Goal: Task Accomplishment & Management: Manage account settings

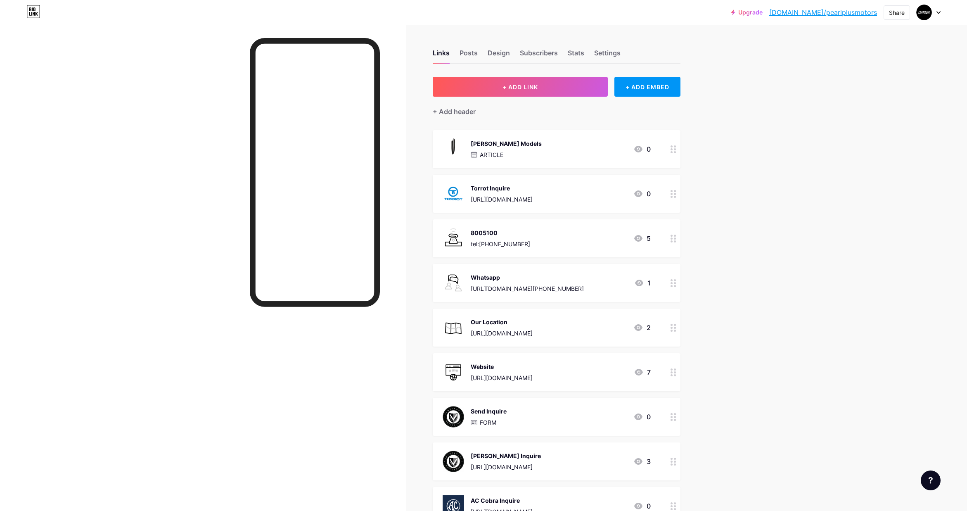
scroll to position [76, 0]
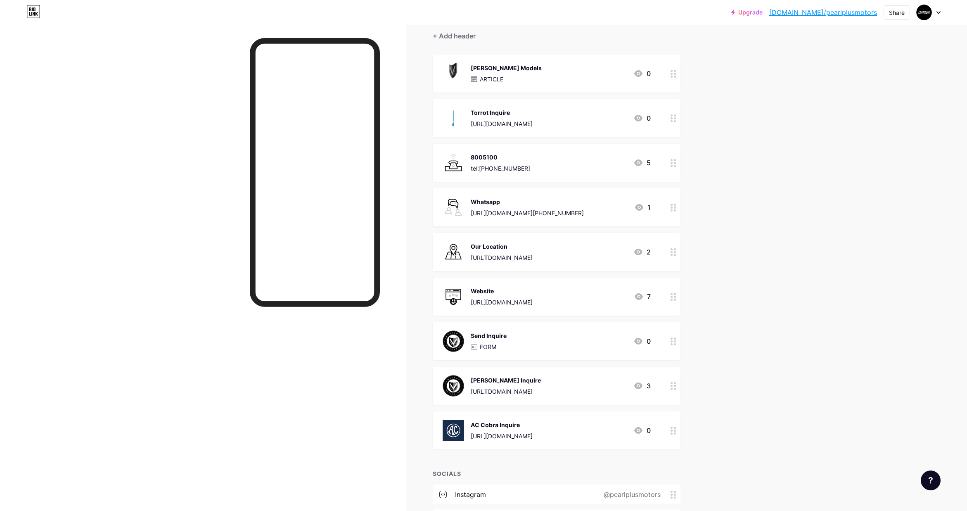
click at [540, 73] on div "[PERSON_NAME] Models ARTICLE 0" at bounding box center [547, 73] width 208 height 21
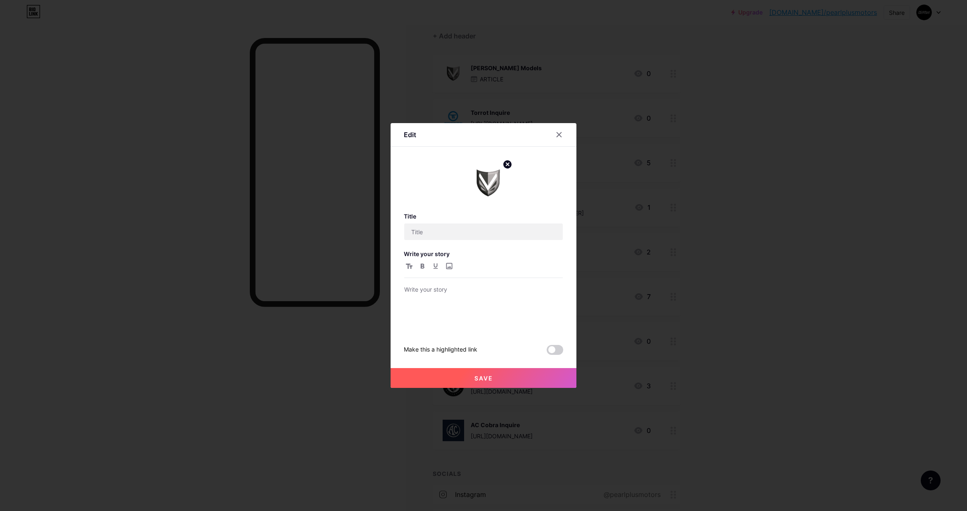
type input "[PERSON_NAME] Models"
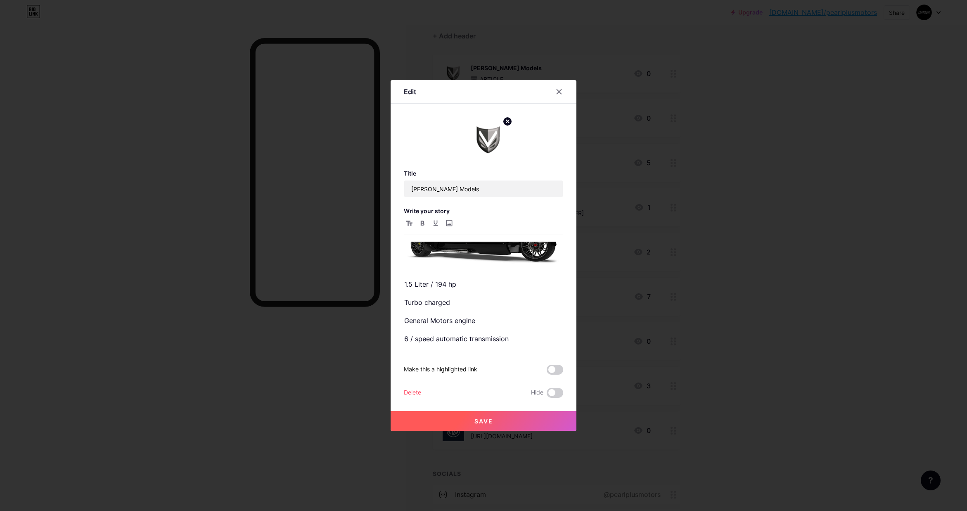
scroll to position [0, 0]
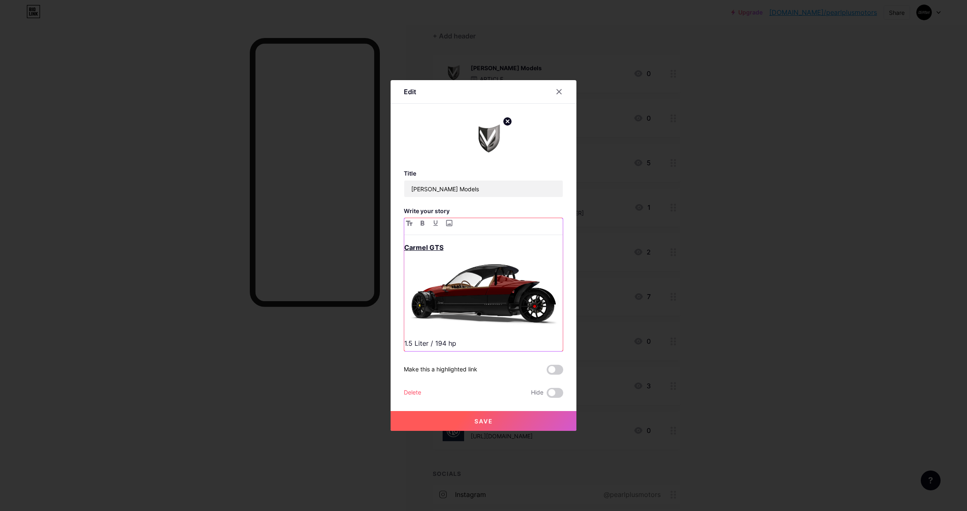
click at [478, 345] on p "1.5 Liter / 194 hp" at bounding box center [483, 343] width 159 height 12
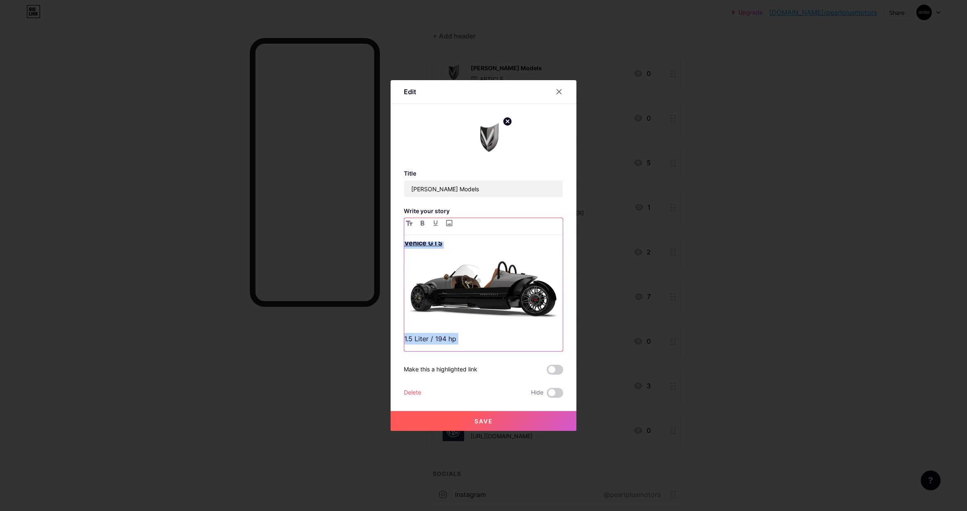
scroll to position [406, 0]
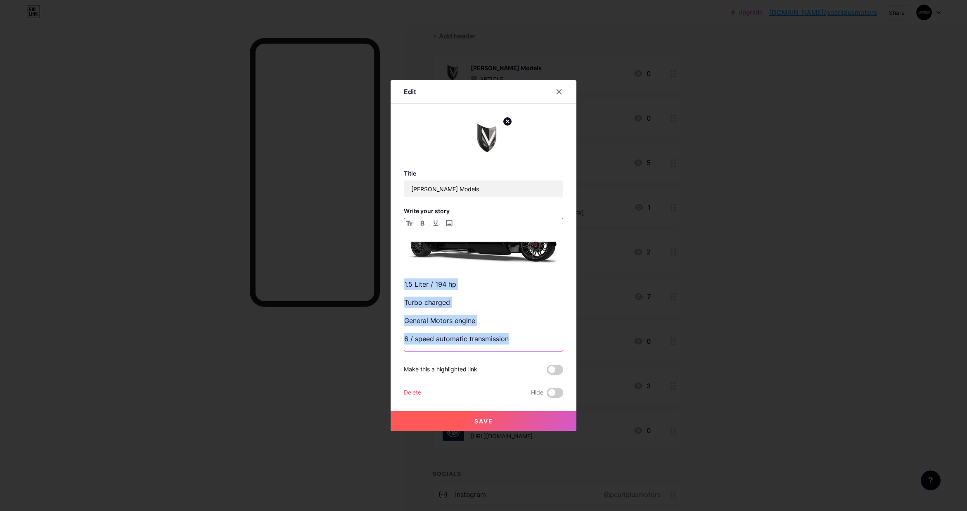
click at [483, 306] on p "Turbo charged" at bounding box center [483, 303] width 159 height 12
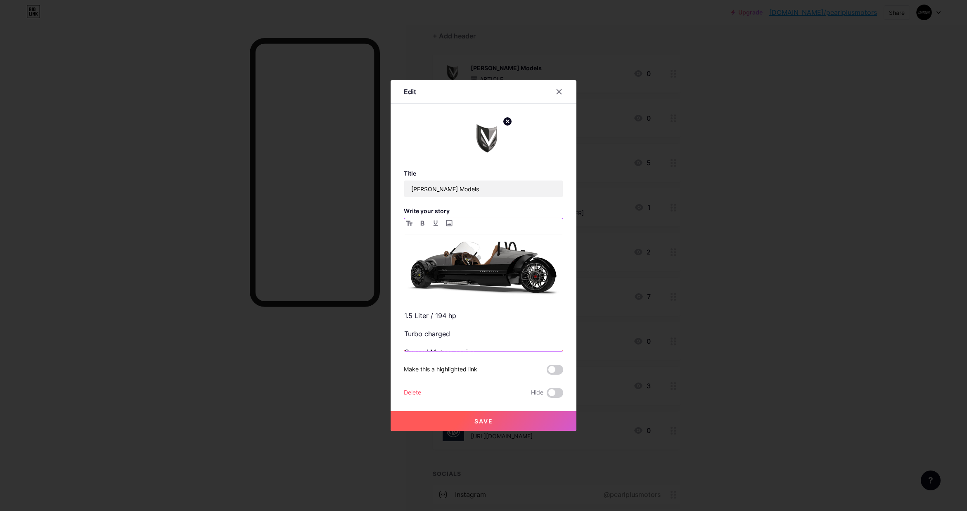
scroll to position [360, 0]
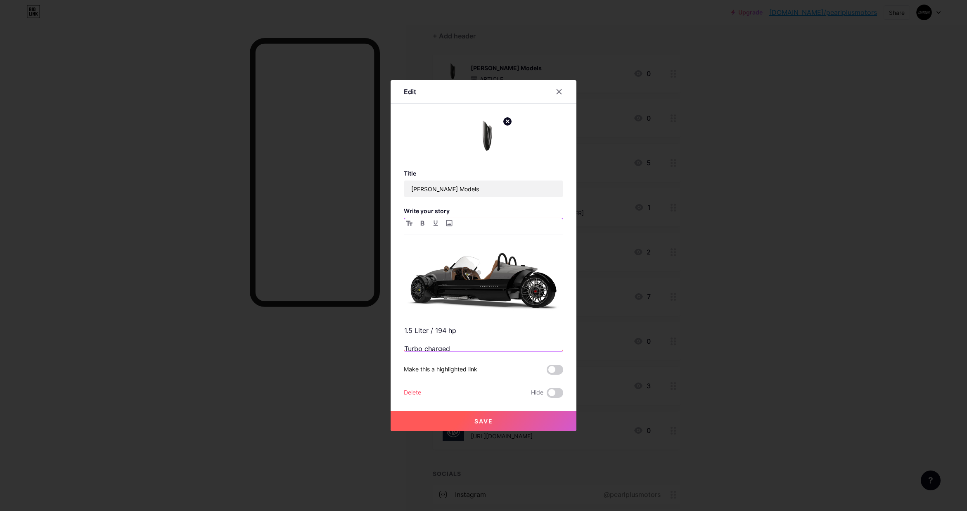
click at [485, 291] on img at bounding box center [483, 281] width 159 height 68
click at [498, 276] on img at bounding box center [483, 281] width 159 height 68
click at [498, 275] on img at bounding box center [483, 281] width 159 height 68
click at [492, 290] on img at bounding box center [483, 281] width 159 height 68
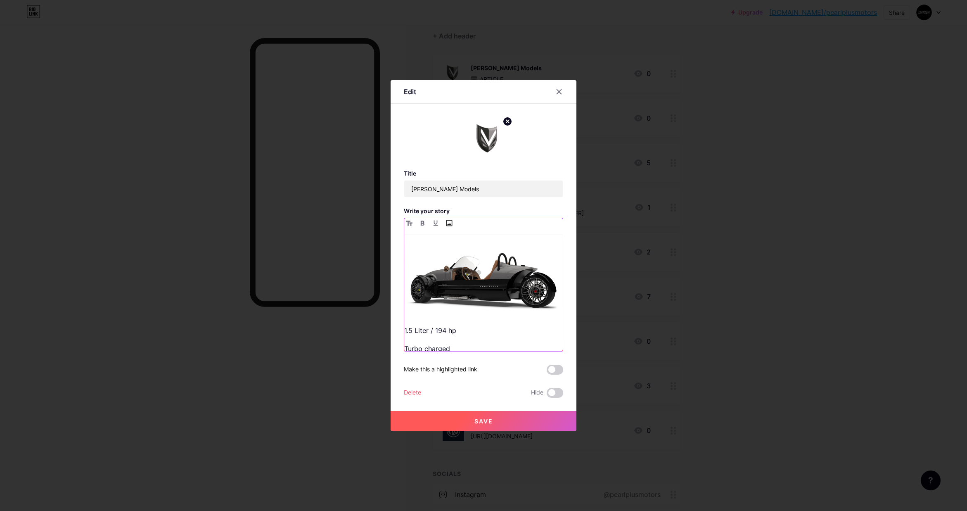
click at [448, 224] on input "file" at bounding box center [449, 223] width 10 height 10
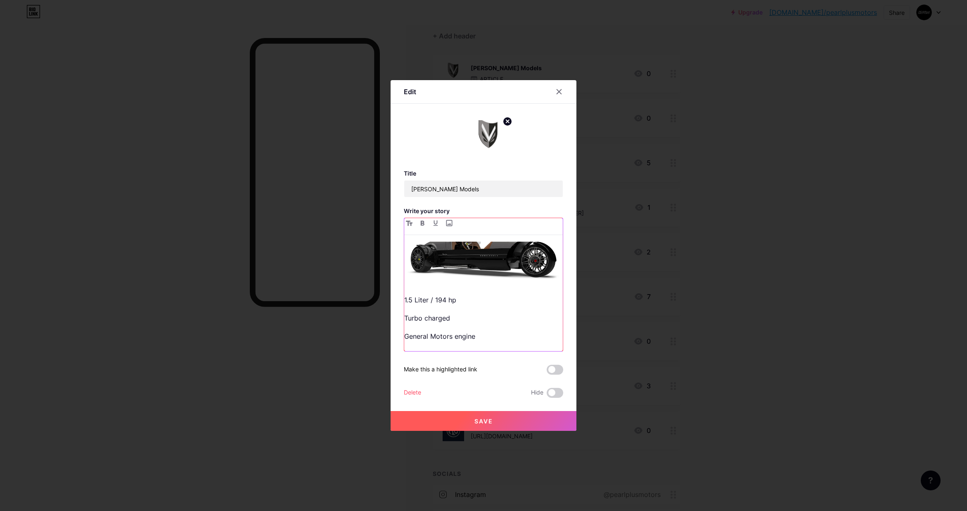
scroll to position [396, 0]
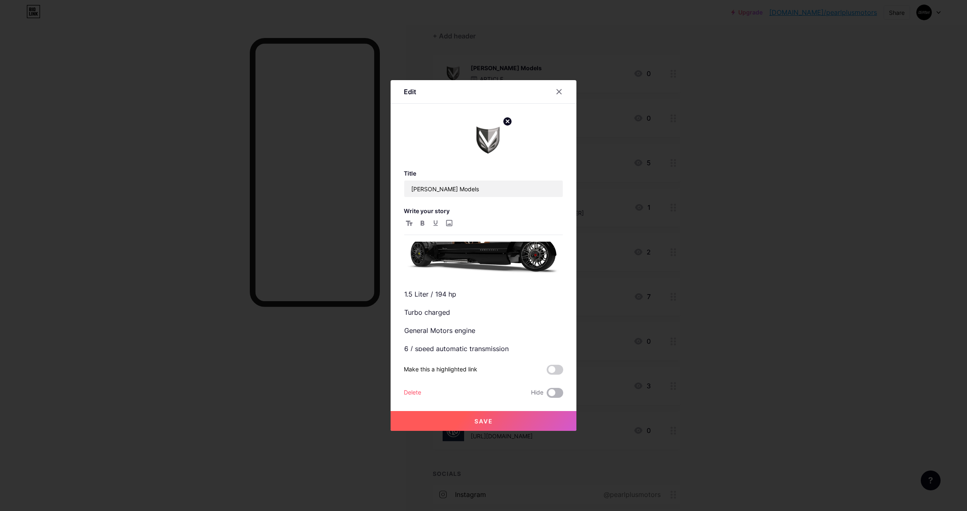
click at [555, 392] on span at bounding box center [555, 393] width 17 height 10
click at [547, 395] on input "checkbox" at bounding box center [547, 395] width 0 height 0
click at [481, 422] on span "Save" at bounding box center [484, 421] width 19 height 7
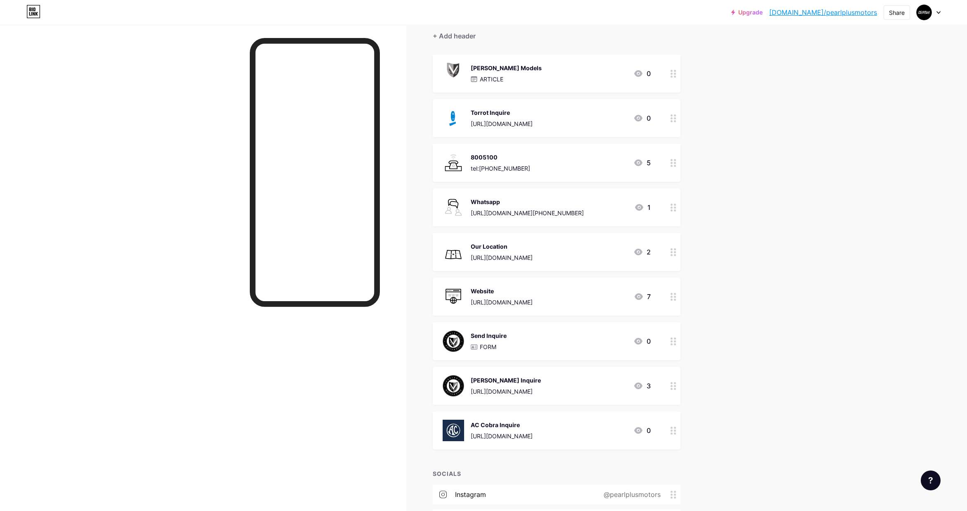
click at [773, 209] on div "Upgrade [DOMAIN_NAME]/pearlp... [DOMAIN_NAME]/pearlplusmotors Share Switch acco…" at bounding box center [483, 271] width 967 height 695
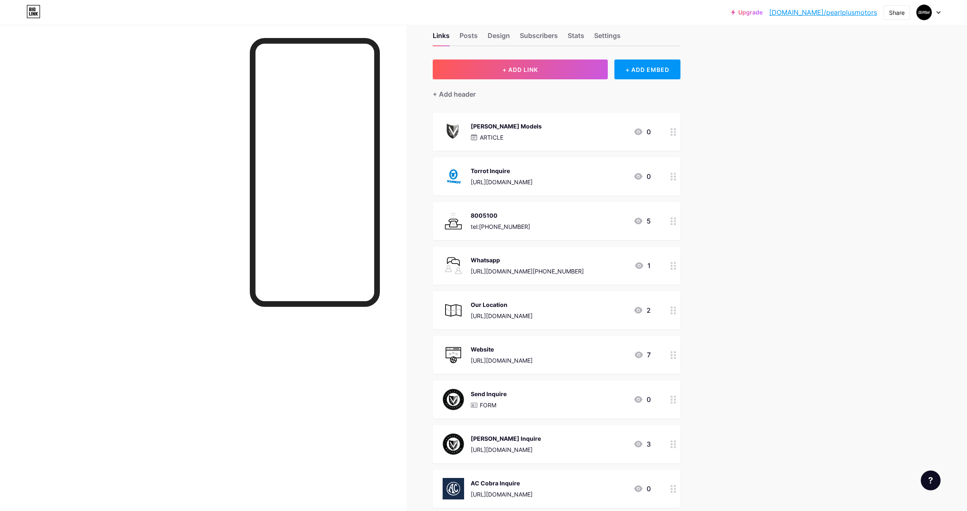
scroll to position [0, 0]
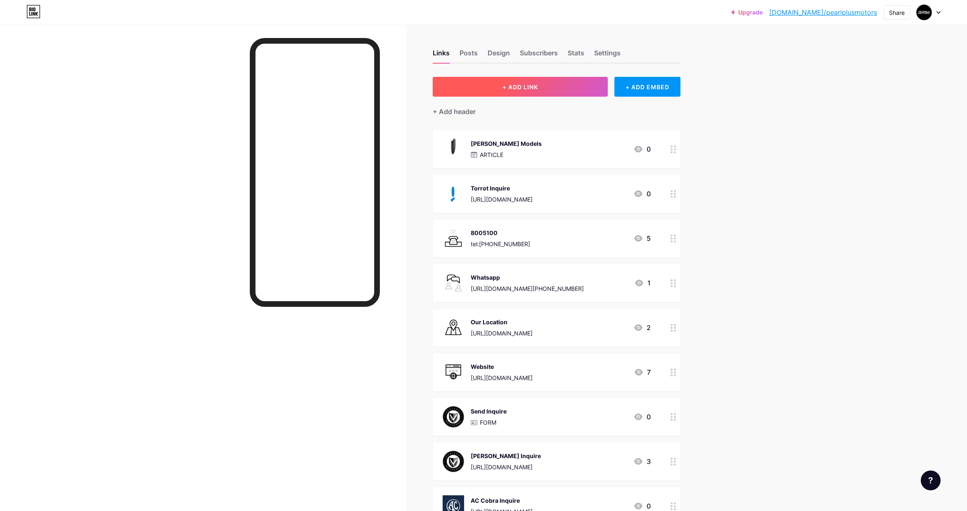
click at [521, 88] on span "+ ADD LINK" at bounding box center [521, 86] width 36 height 7
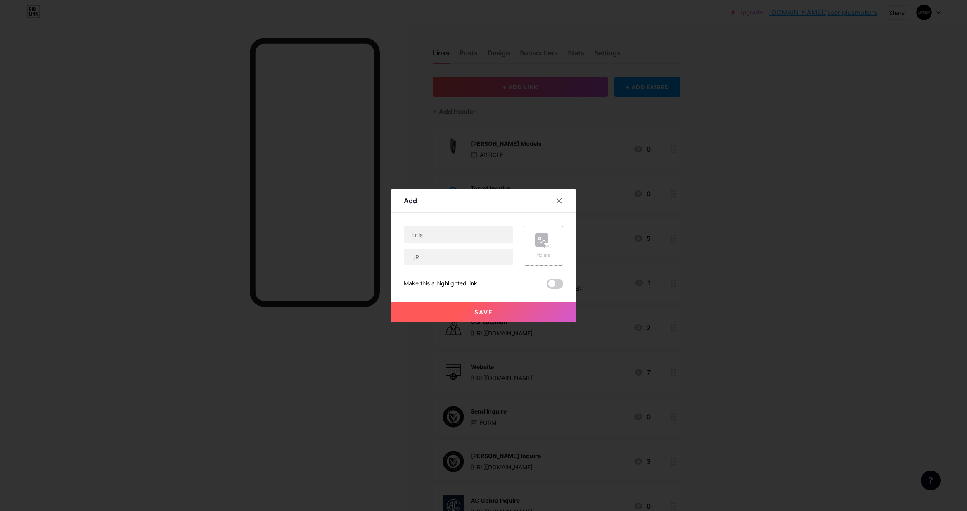
click at [542, 241] on rect at bounding box center [541, 239] width 13 height 13
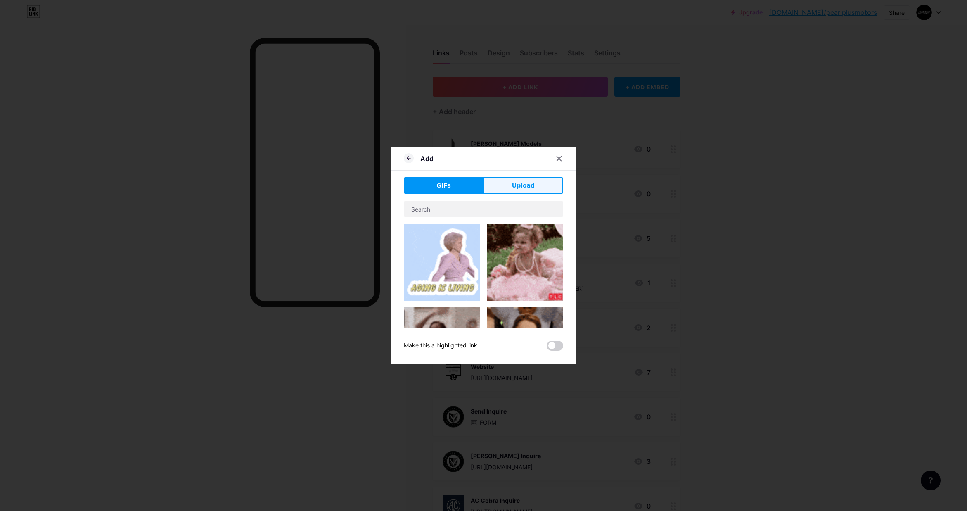
click at [513, 182] on span "Upload" at bounding box center [523, 185] width 23 height 9
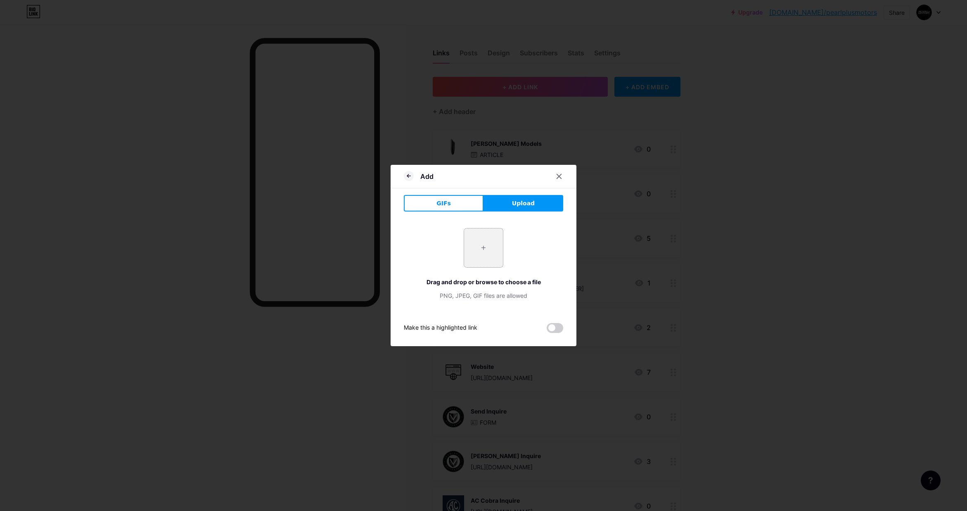
click at [472, 255] on input "file" at bounding box center [483, 247] width 39 height 39
type input "C:\fakepath\J7dpSsgRHWOKyWMNgiphy.gif"
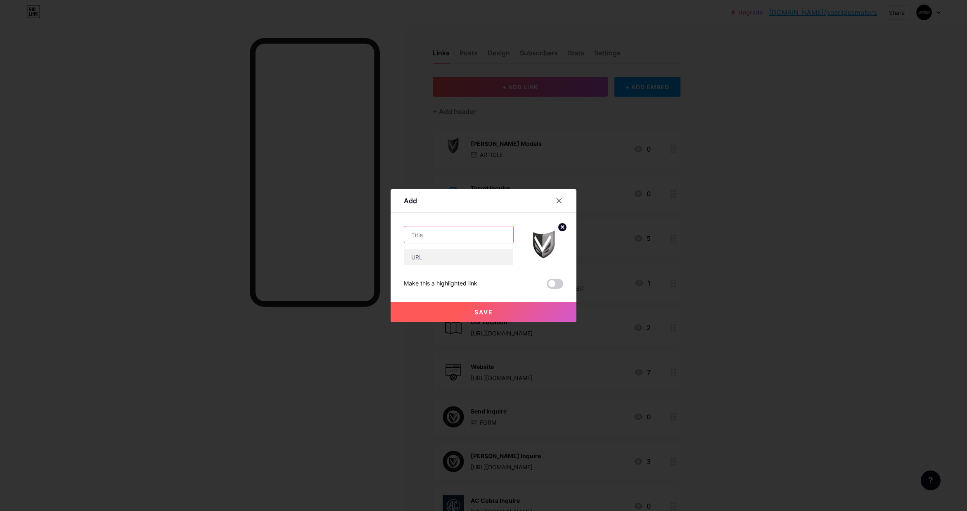
click at [458, 234] on input "text" at bounding box center [458, 234] width 109 height 17
click at [520, 142] on div at bounding box center [483, 255] width 967 height 511
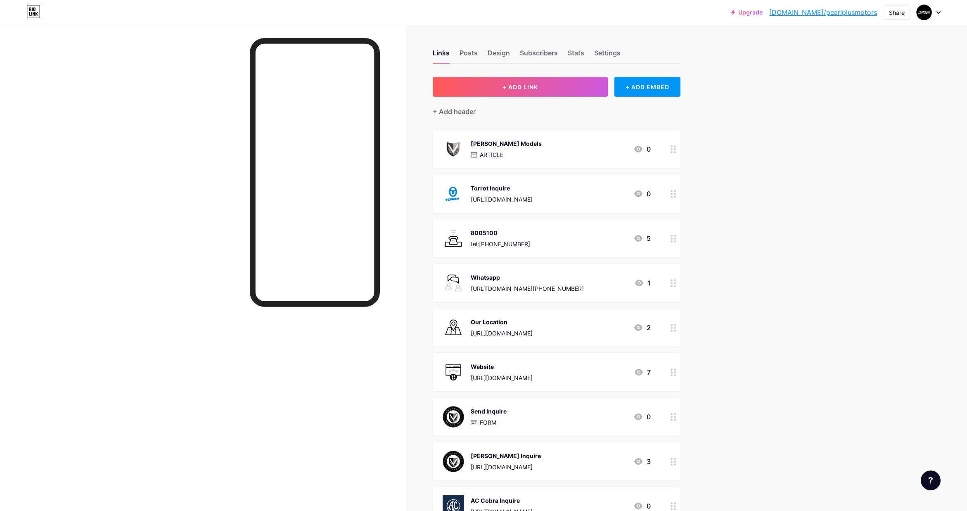
drag, startPoint x: 529, startPoint y: 144, endPoint x: 472, endPoint y: 145, distance: 57.8
click at [472, 145] on div "[PERSON_NAME] Models ARTICLE 0" at bounding box center [547, 148] width 208 height 21
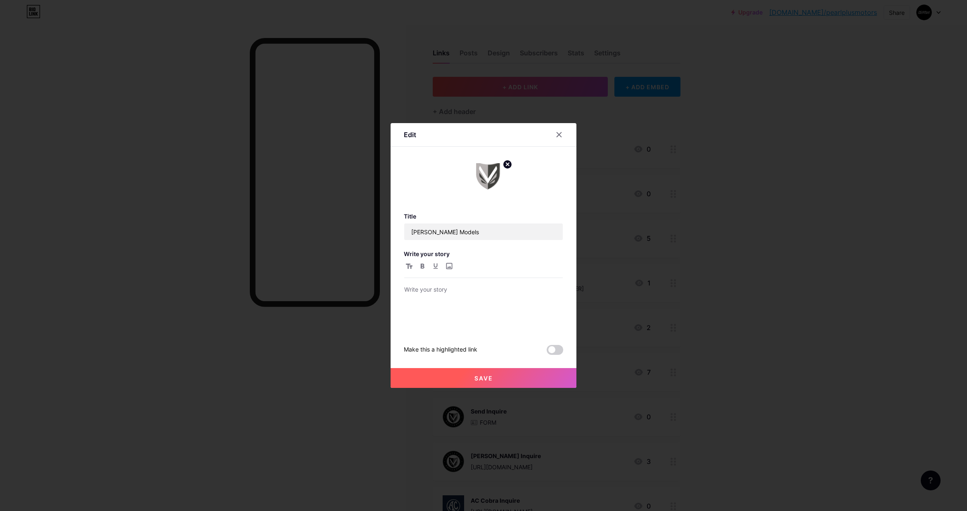
click at [725, 149] on div at bounding box center [483, 255] width 967 height 511
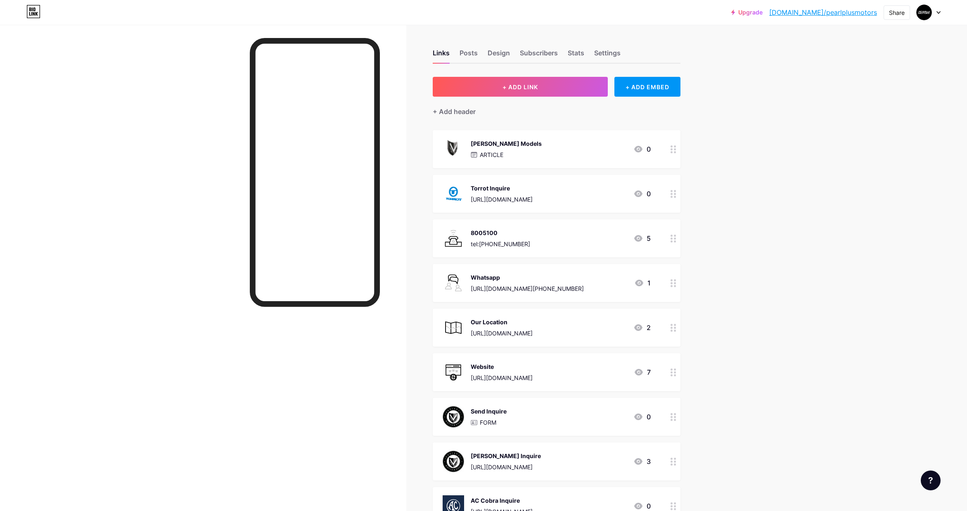
click at [540, 192] on div "Torrot Inquire [URL][DOMAIN_NAME] 0" at bounding box center [547, 193] width 208 height 21
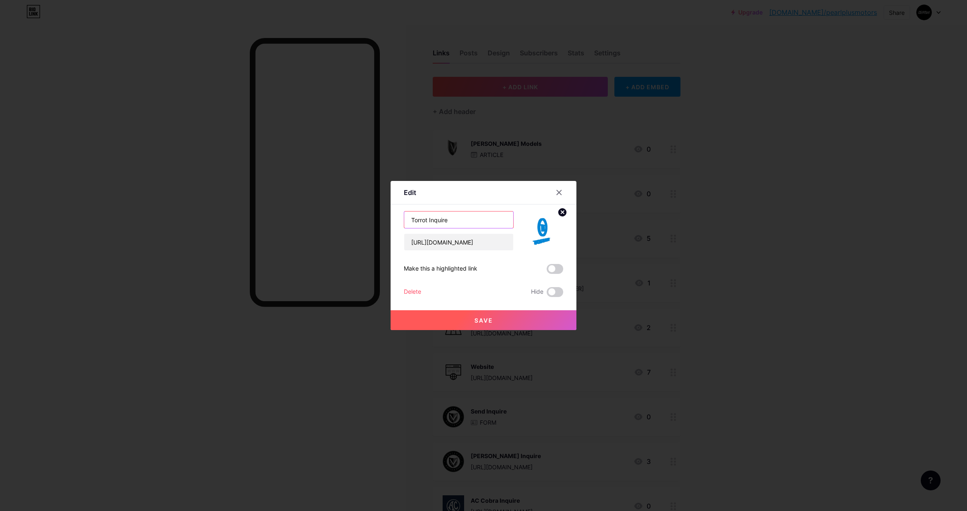
click at [448, 219] on input "Torrot Inquire" at bounding box center [458, 219] width 109 height 17
drag, startPoint x: 452, startPoint y: 219, endPoint x: 429, endPoint y: 222, distance: 23.8
click at [429, 222] on input "Torrot Inquire" at bounding box center [458, 219] width 109 height 17
type input "Torrot"
click at [480, 316] on button "Save" at bounding box center [484, 320] width 186 height 20
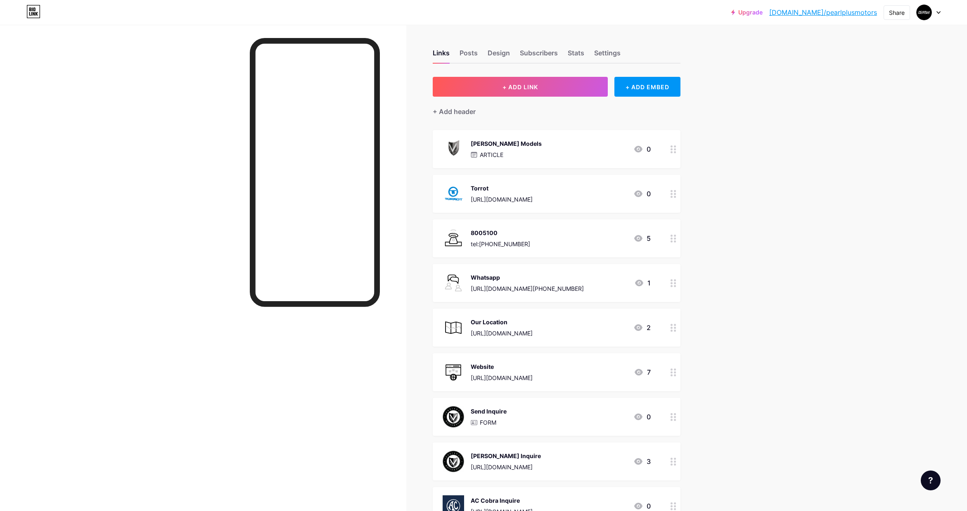
drag, startPoint x: 466, startPoint y: 140, endPoint x: 500, endPoint y: 143, distance: 34.0
click at [500, 143] on div "[PERSON_NAME] Models ARTICLE" at bounding box center [492, 148] width 99 height 21
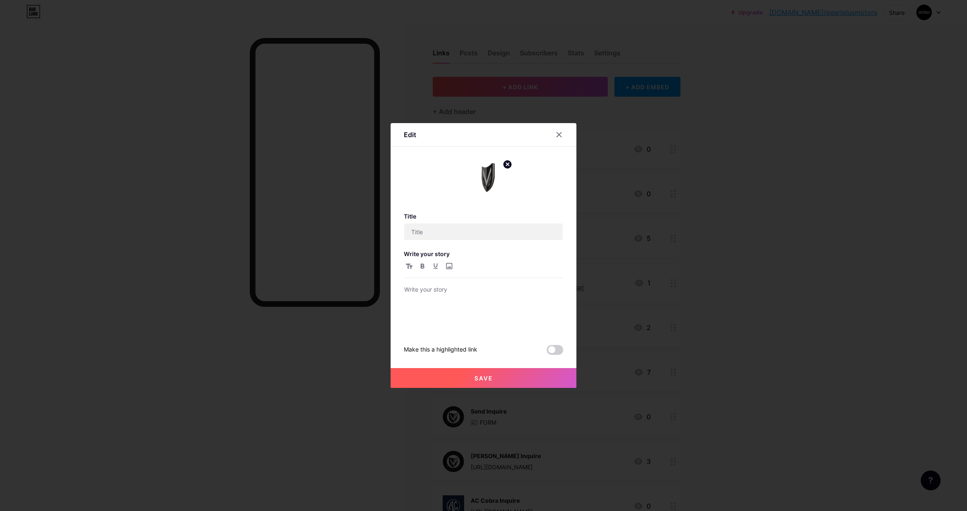
click at [569, 140] on div at bounding box center [564, 134] width 25 height 15
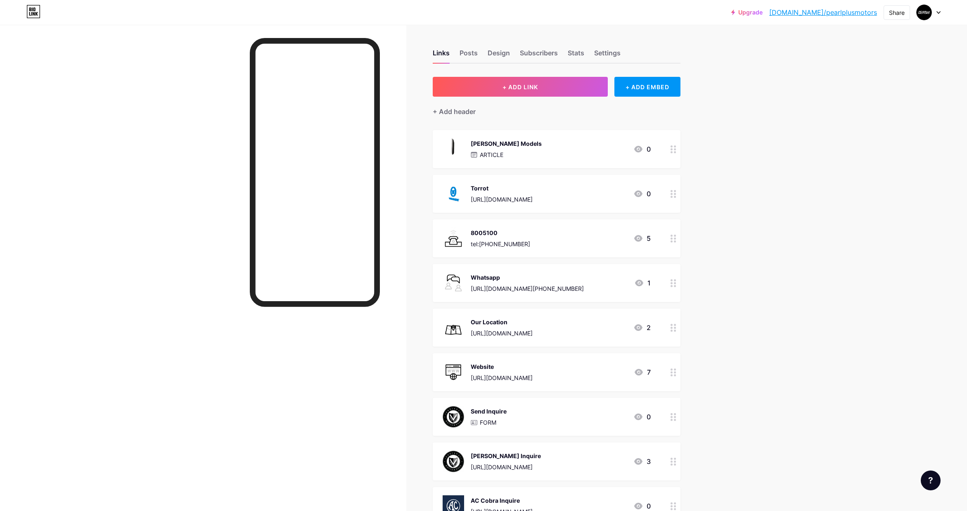
drag, startPoint x: 534, startPoint y: 144, endPoint x: 471, endPoint y: 146, distance: 62.8
click at [471, 146] on div "[PERSON_NAME] Models ARTICLE 0" at bounding box center [547, 148] width 208 height 21
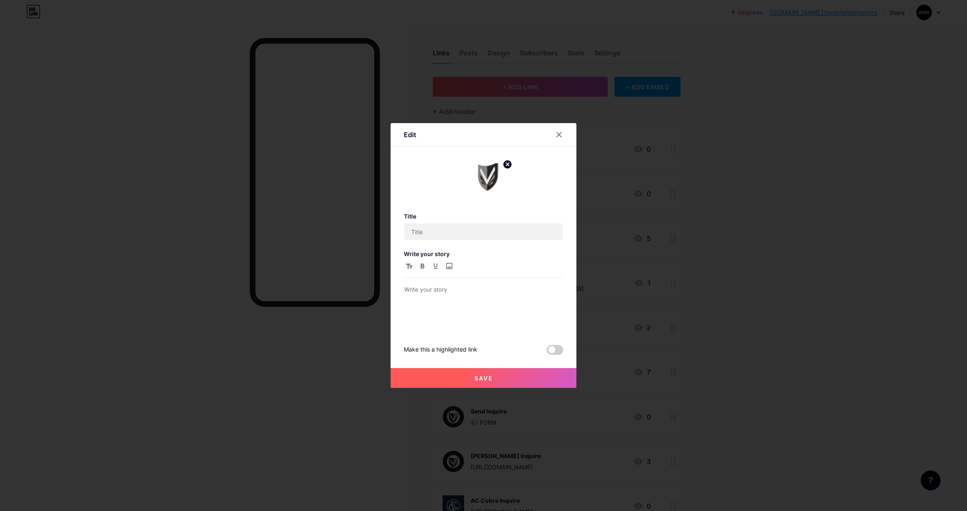
copy div "[PERSON_NAME] Models"
type input "[PERSON_NAME] Models"
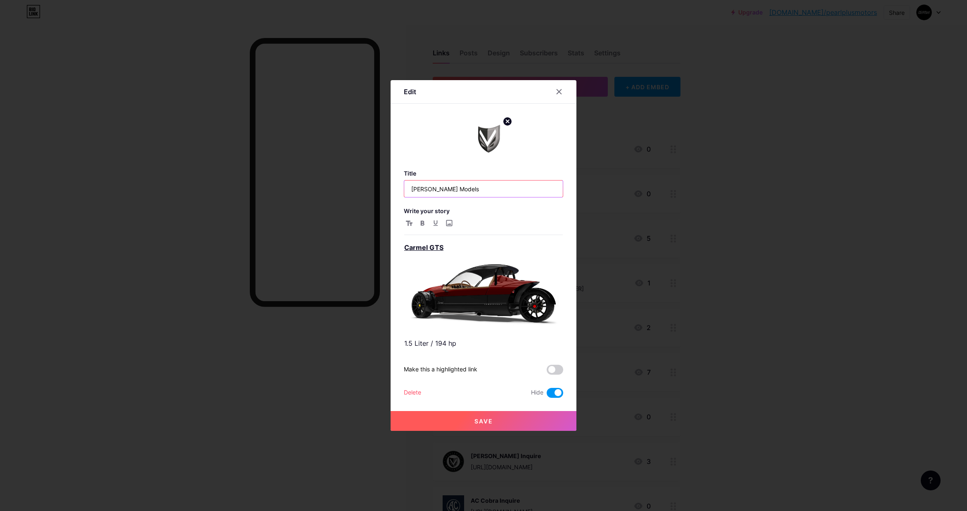
drag, startPoint x: 440, startPoint y: 188, endPoint x: 402, endPoint y: 187, distance: 38.4
click at [403, 188] on div "Edit Title [PERSON_NAME] Models Write your story Carmel GTS 1.5 Liter / 194 hp …" at bounding box center [484, 255] width 186 height 351
click at [557, 92] on icon at bounding box center [559, 91] width 7 height 7
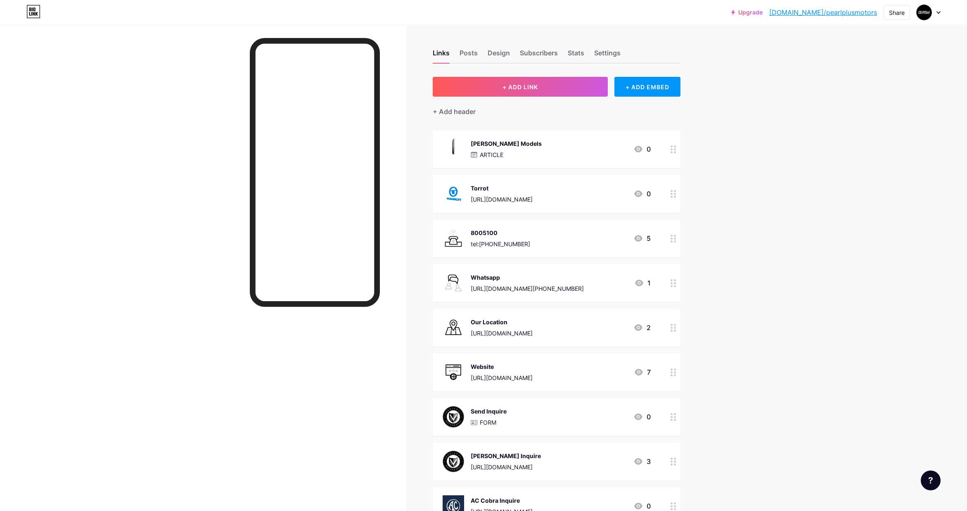
drag, startPoint x: 855, startPoint y: 147, endPoint x: 836, endPoint y: 141, distance: 20.1
click at [852, 147] on div "Upgrade [DOMAIN_NAME]/pearlp... [DOMAIN_NAME]/pearlplusmotors Share Switch acco…" at bounding box center [483, 347] width 967 height 695
click at [526, 85] on span "+ ADD LINK" at bounding box center [521, 86] width 36 height 7
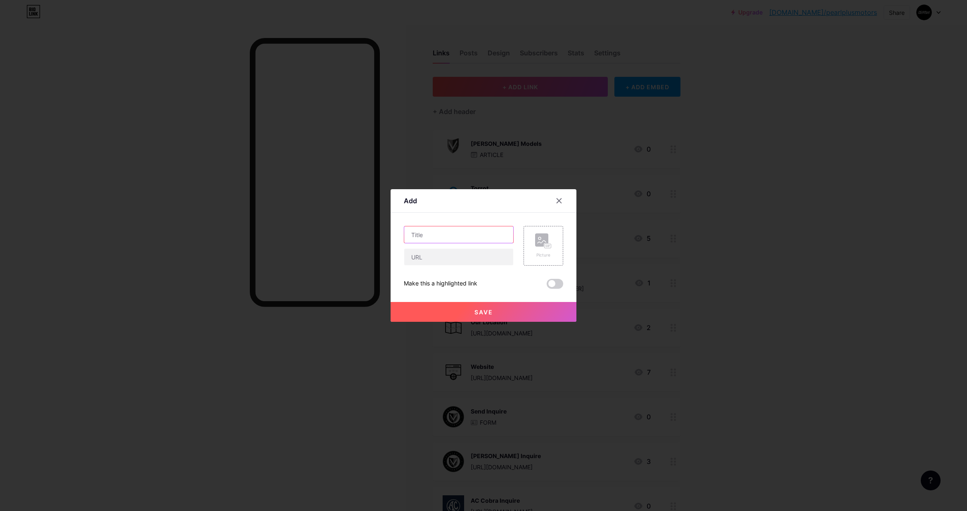
click at [444, 235] on input "text" at bounding box center [458, 234] width 109 height 17
paste input "[PERSON_NAME]"
type input "[PERSON_NAME]"
click at [542, 239] on rect at bounding box center [541, 239] width 13 height 13
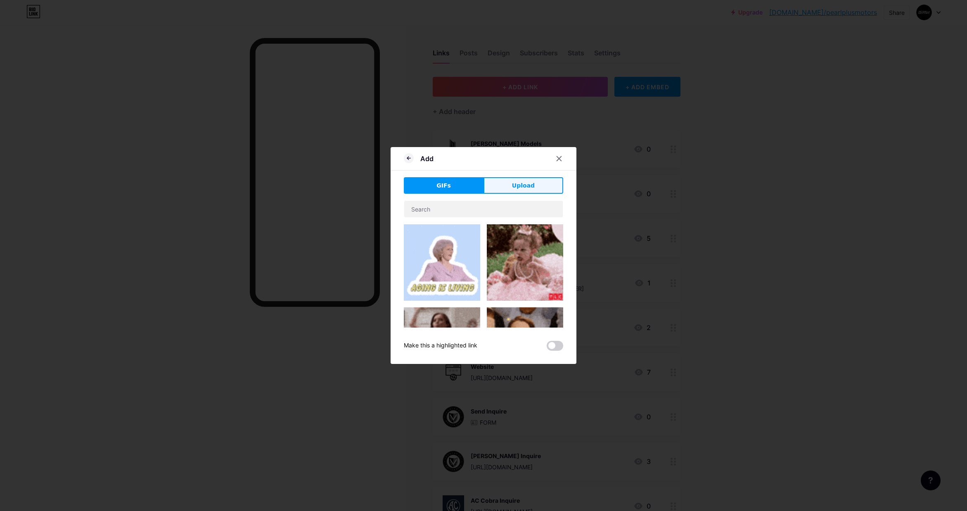
click at [513, 183] on span "Upload" at bounding box center [523, 185] width 23 height 9
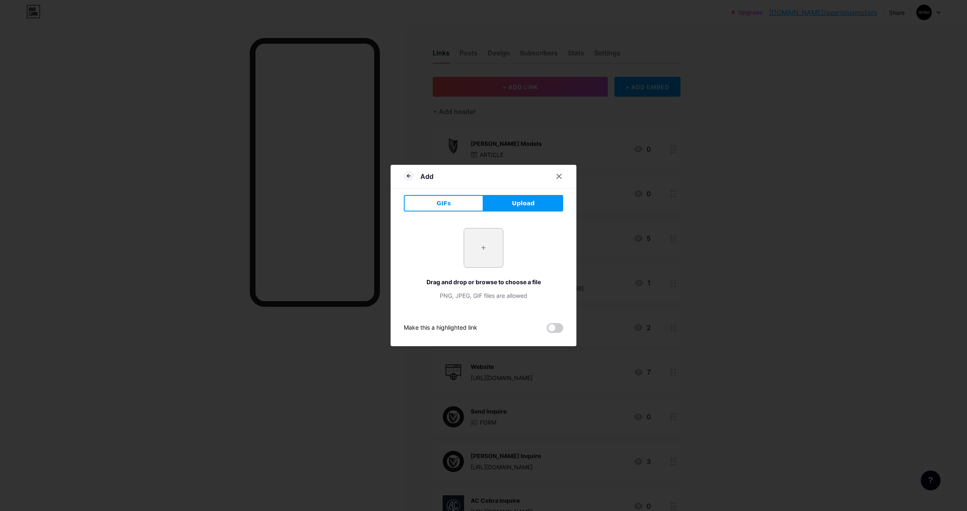
click at [483, 242] on input "file" at bounding box center [483, 247] width 39 height 39
type input "C:\fakepath\J7dpSsgRHWOKyWMNgiphy.gif"
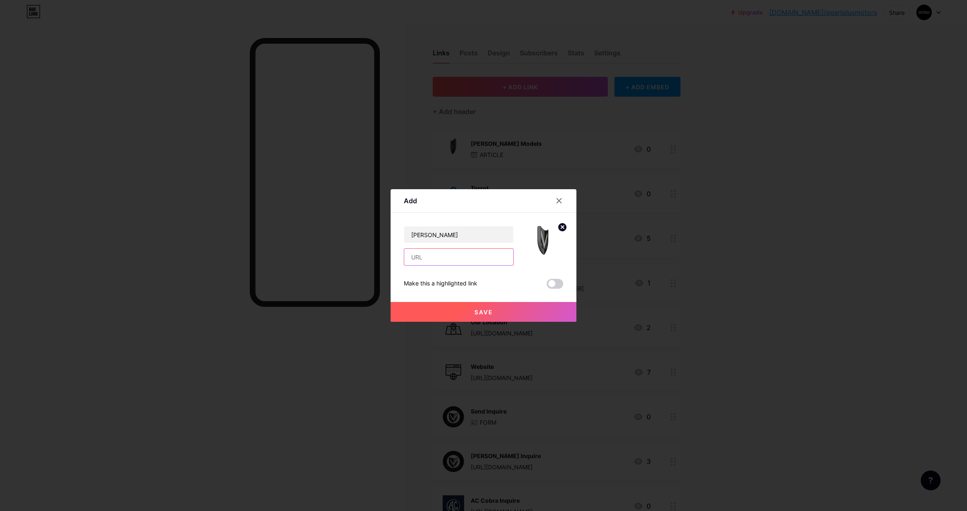
click at [433, 259] on input "text" at bounding box center [458, 257] width 109 height 17
click at [397, 233] on div "Add Content YouTube Play YouTube video without leaving your page. ADD Vimeo Pla…" at bounding box center [484, 255] width 186 height 133
click at [429, 257] on input "text" at bounding box center [458, 257] width 109 height 17
paste input "[URL][DOMAIN_NAME]"
type input "[URL][DOMAIN_NAME]"
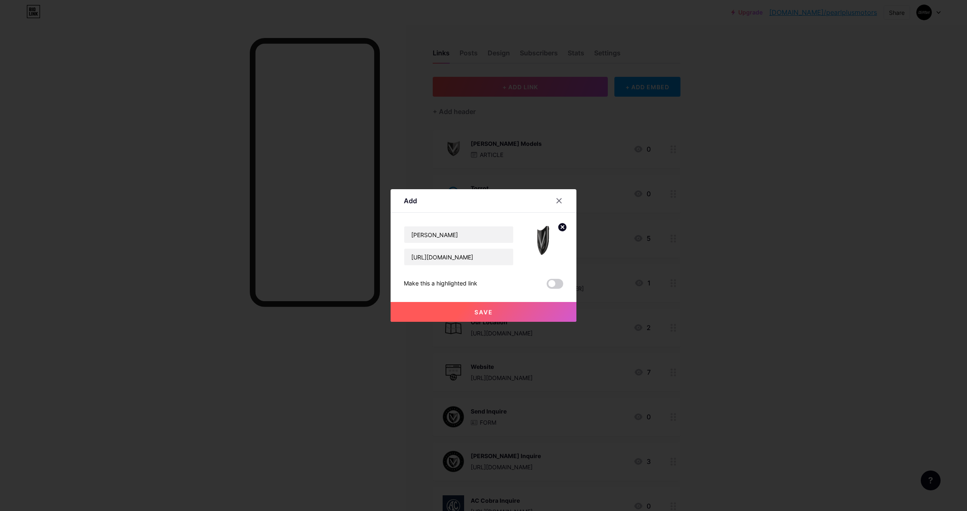
click at [481, 309] on span "Save" at bounding box center [484, 311] width 19 height 7
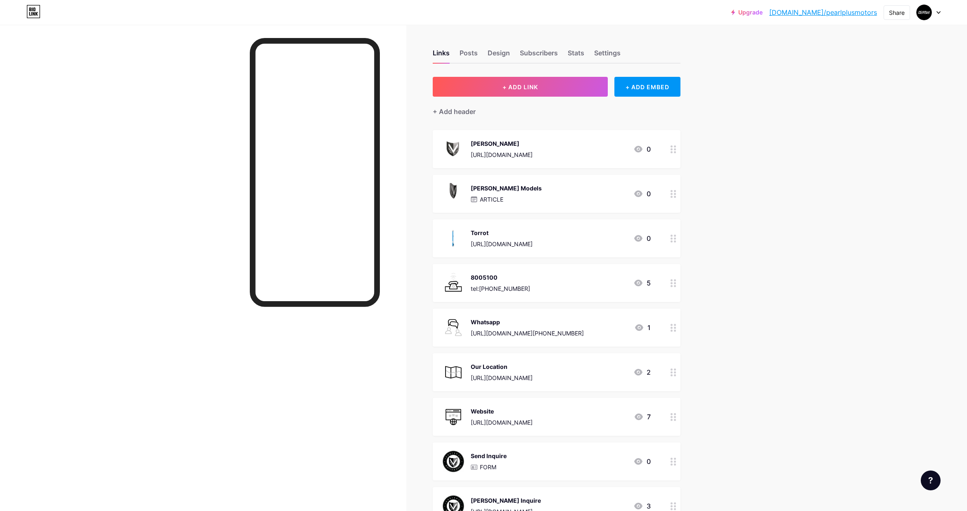
scroll to position [2, 0]
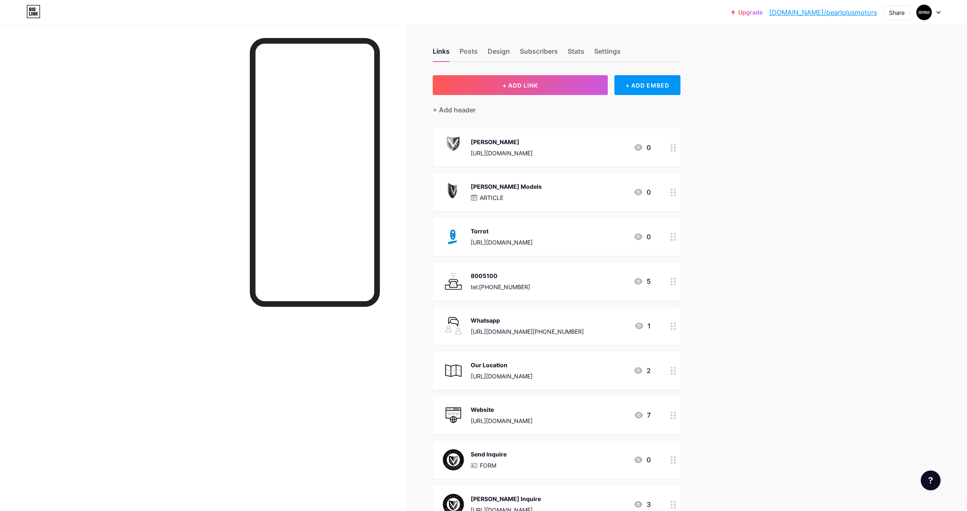
click at [496, 140] on div "[PERSON_NAME]" at bounding box center [502, 142] width 62 height 9
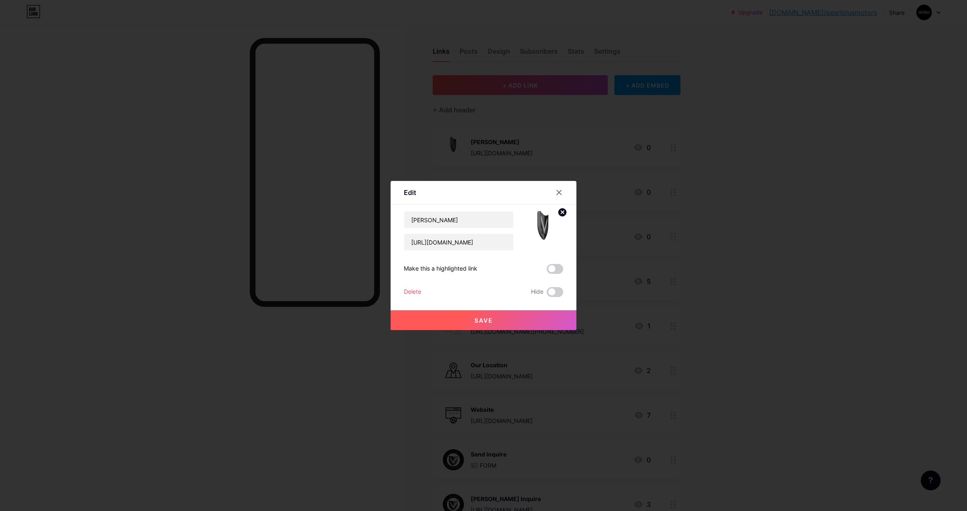
click at [741, 231] on div at bounding box center [483, 255] width 967 height 511
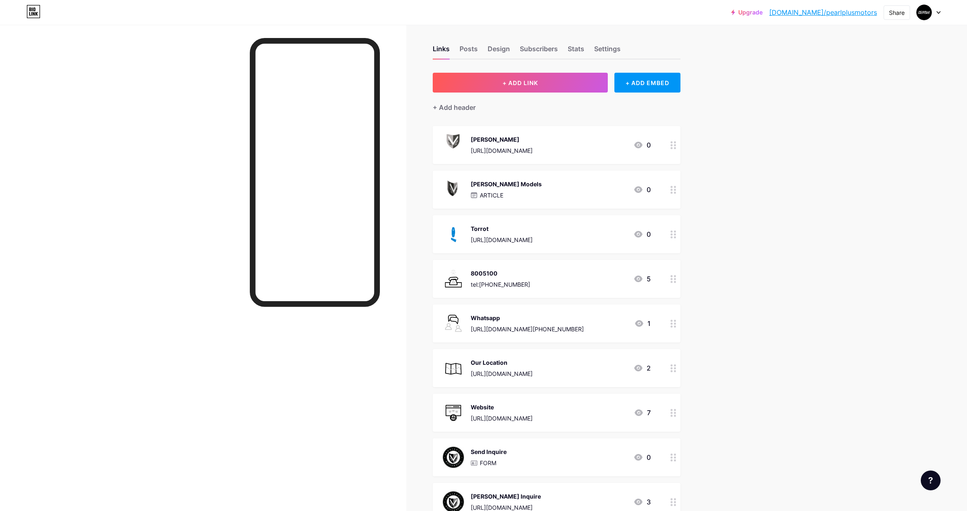
scroll to position [0, 0]
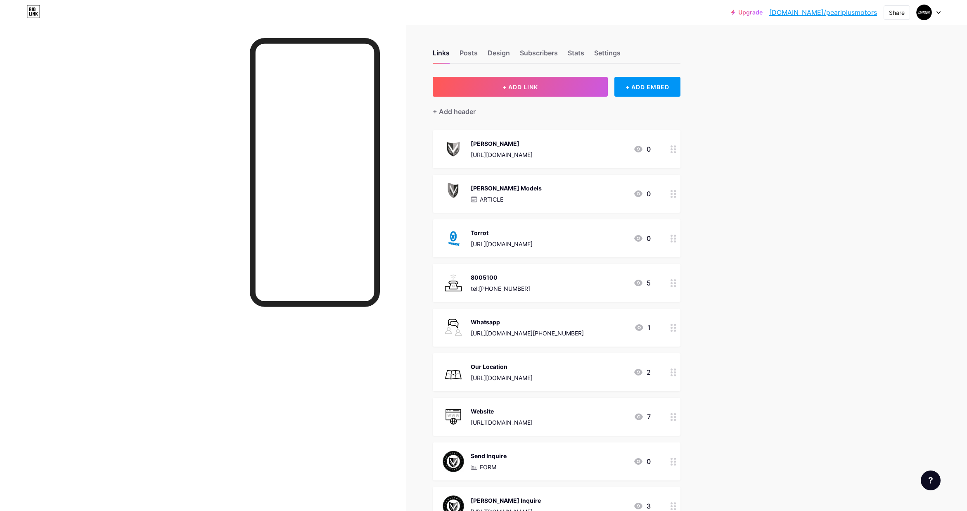
click at [747, 177] on div "Upgrade [DOMAIN_NAME]/pearlp... [DOMAIN_NAME]/pearlplusmotors Share Switch acco…" at bounding box center [483, 370] width 967 height 740
click at [550, 191] on div "[PERSON_NAME] Models ARTICLE 0" at bounding box center [547, 193] width 208 height 21
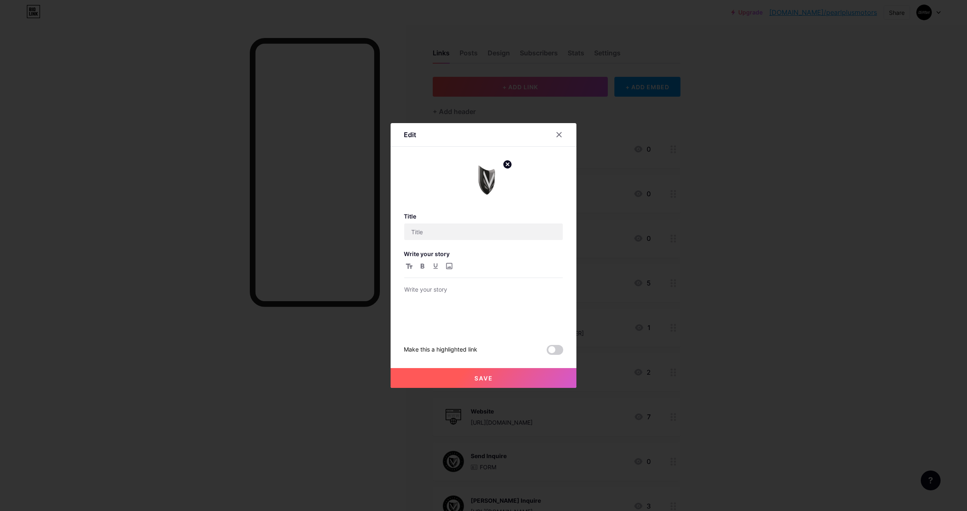
type input "[PERSON_NAME] Models"
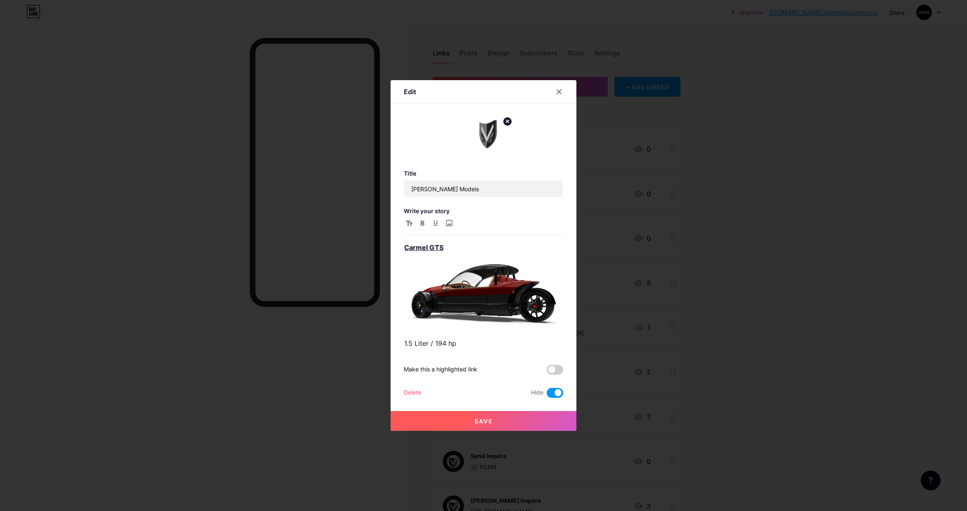
click at [786, 214] on div at bounding box center [483, 255] width 967 height 511
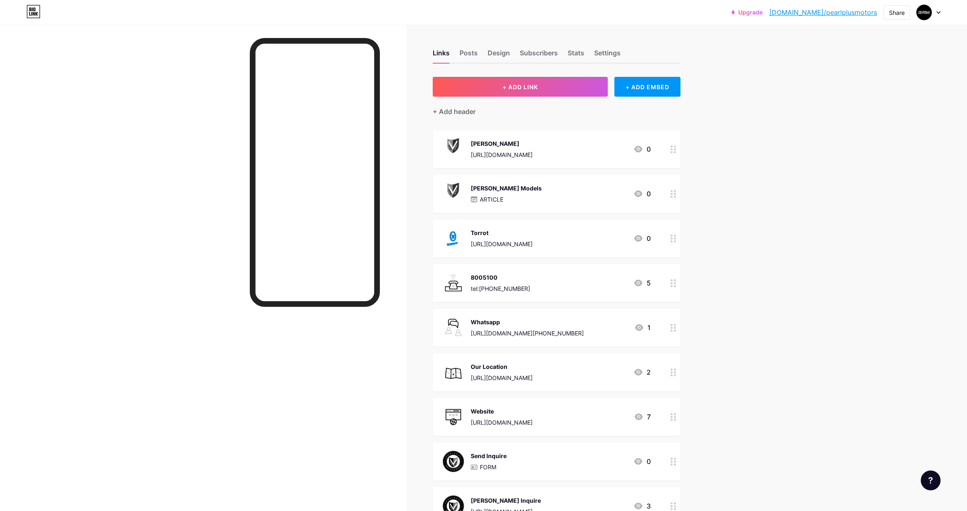
drag, startPoint x: 516, startPoint y: 142, endPoint x: 468, endPoint y: 145, distance: 48.0
click at [468, 145] on div "Vanderhall https://w.app/lbpu6y" at bounding box center [488, 148] width 90 height 21
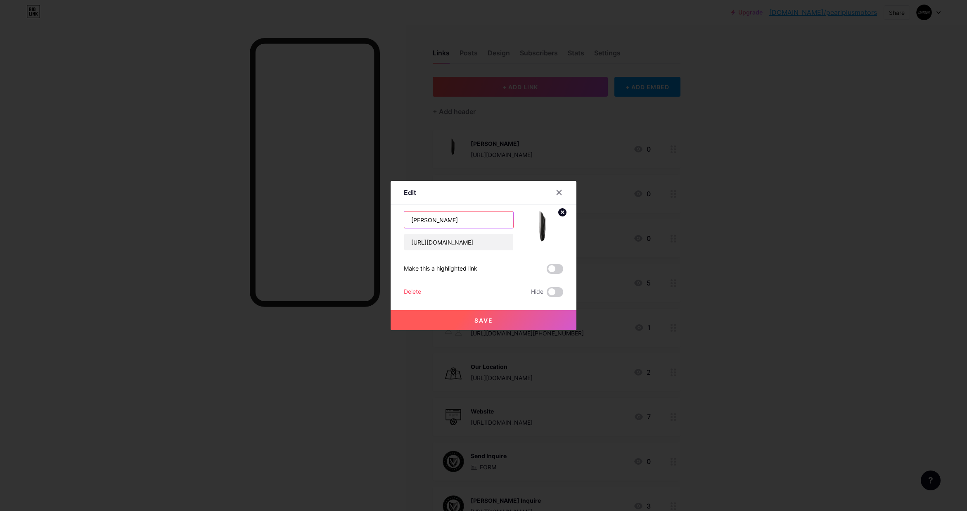
drag, startPoint x: 442, startPoint y: 220, endPoint x: 407, endPoint y: 219, distance: 35.5
click at [407, 219] on input "[PERSON_NAME]" at bounding box center [458, 219] width 109 height 17
drag, startPoint x: 831, startPoint y: 127, endPoint x: 815, endPoint y: 124, distance: 16.7
click at [831, 127] on div at bounding box center [483, 255] width 967 height 511
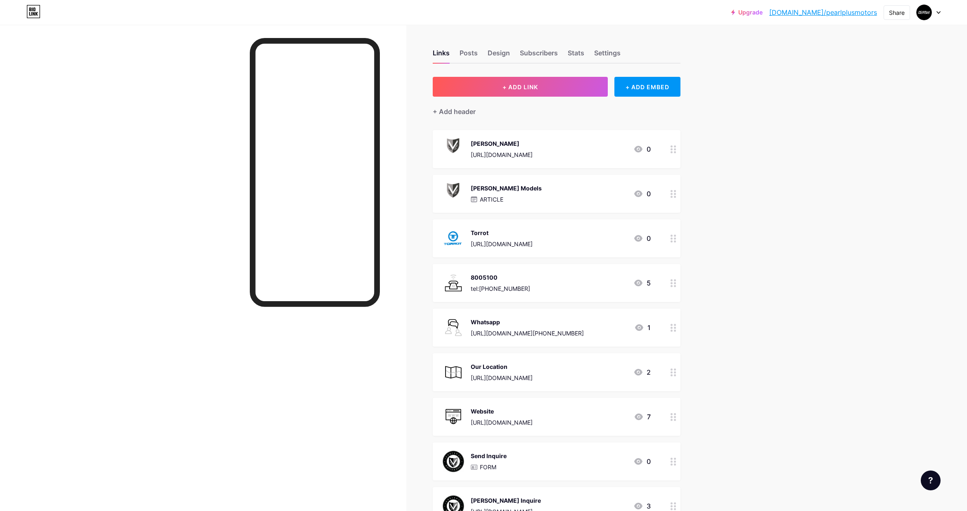
drag, startPoint x: 798, startPoint y: 85, endPoint x: 791, endPoint y: 95, distance: 11.8
click at [798, 85] on div "Upgrade [DOMAIN_NAME]/pearlp... [DOMAIN_NAME]/pearlplusmotors Share Switch acco…" at bounding box center [483, 370] width 967 height 740
click at [519, 142] on div "[PERSON_NAME]" at bounding box center [502, 143] width 62 height 9
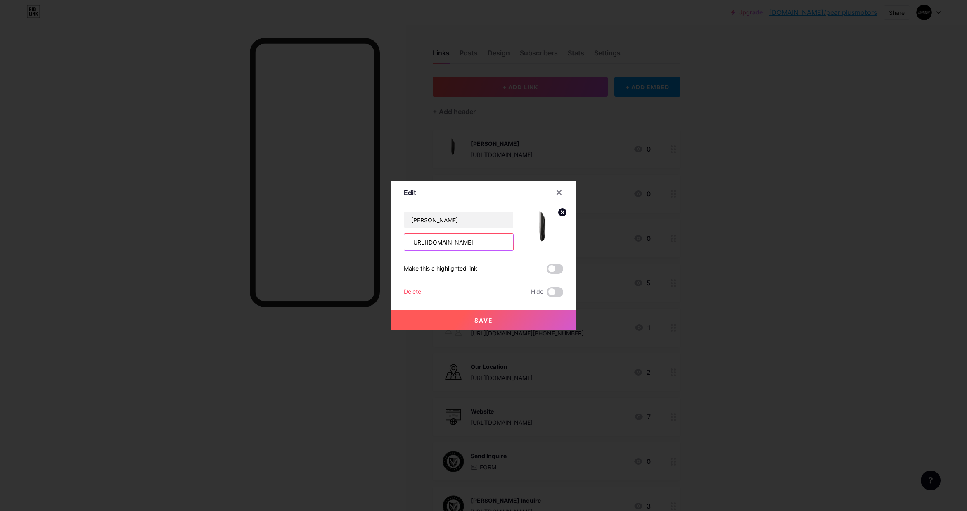
drag, startPoint x: 472, startPoint y: 242, endPoint x: 397, endPoint y: 237, distance: 74.9
click at [397, 237] on div "Edit Content YouTube Play YouTube video without leaving your page. ADD Vimeo Pl…" at bounding box center [484, 255] width 186 height 149
paste input "https://w.app/vanderhall"
type input "https://w.app/vanderhall"
click at [486, 320] on span "Save" at bounding box center [484, 320] width 19 height 7
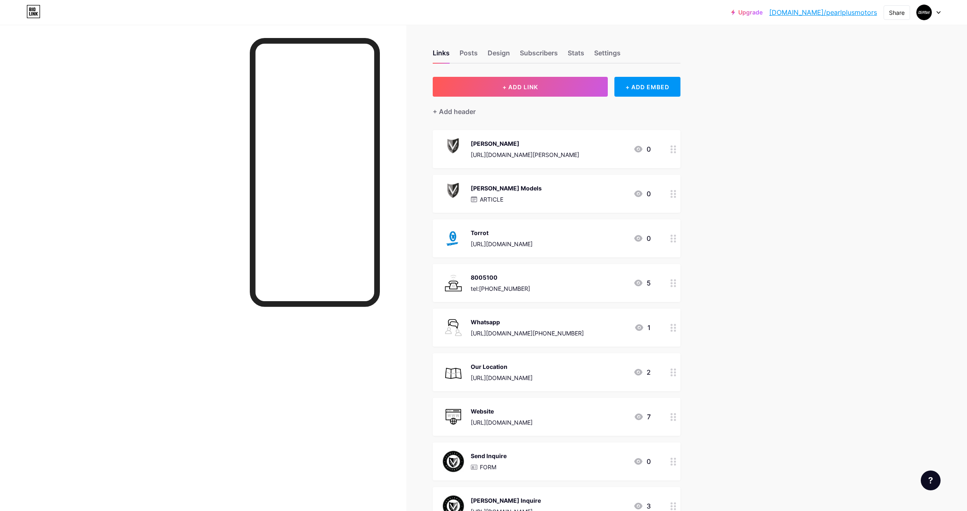
click at [558, 232] on div "Torrot https://w.app/lbpu6y 0" at bounding box center [547, 238] width 208 height 21
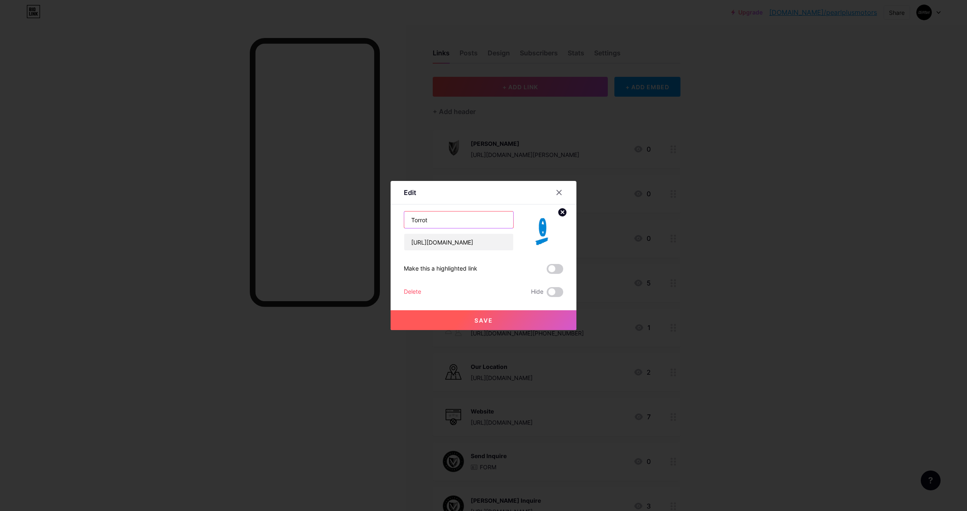
click at [397, 219] on div "Edit Content YouTube Play YouTube video without leaving your page. ADD Vimeo Pl…" at bounding box center [484, 255] width 186 height 149
click at [893, 143] on div at bounding box center [483, 255] width 967 height 511
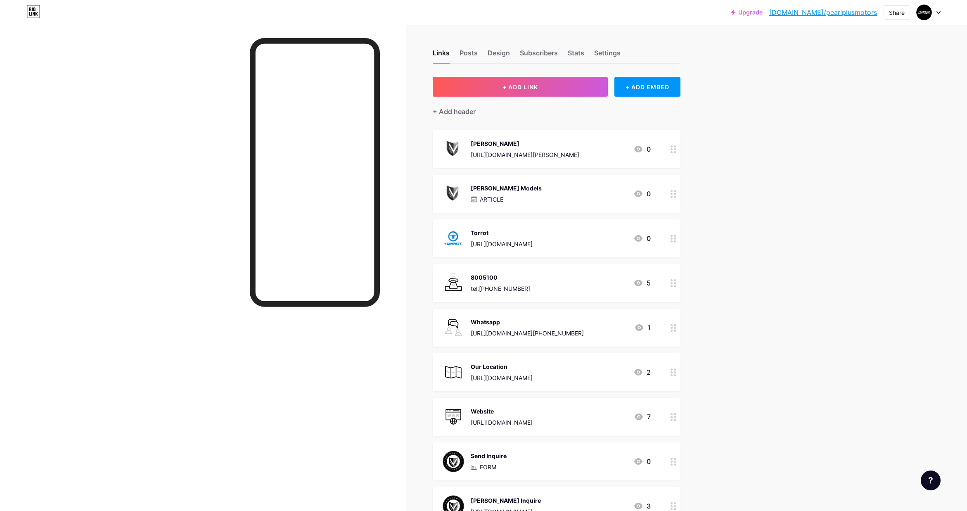
click at [527, 230] on div "Torrot https://w.app/lbpu6y 0" at bounding box center [547, 238] width 208 height 21
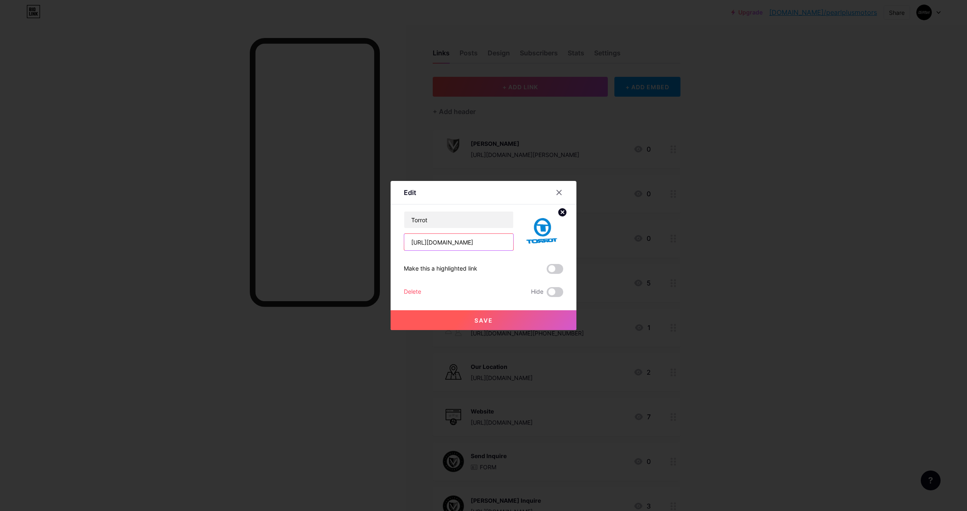
click at [488, 243] on input "[URL][DOMAIN_NAME]" at bounding box center [458, 242] width 109 height 17
drag, startPoint x: 483, startPoint y: 242, endPoint x: 370, endPoint y: 238, distance: 112.8
click at [370, 238] on div "Edit Content YouTube Play YouTube video without leaving your page. ADD Vimeo Pl…" at bounding box center [483, 255] width 967 height 511
paste input "https://w.app/torrot"
type input "https://w.app/torrot"
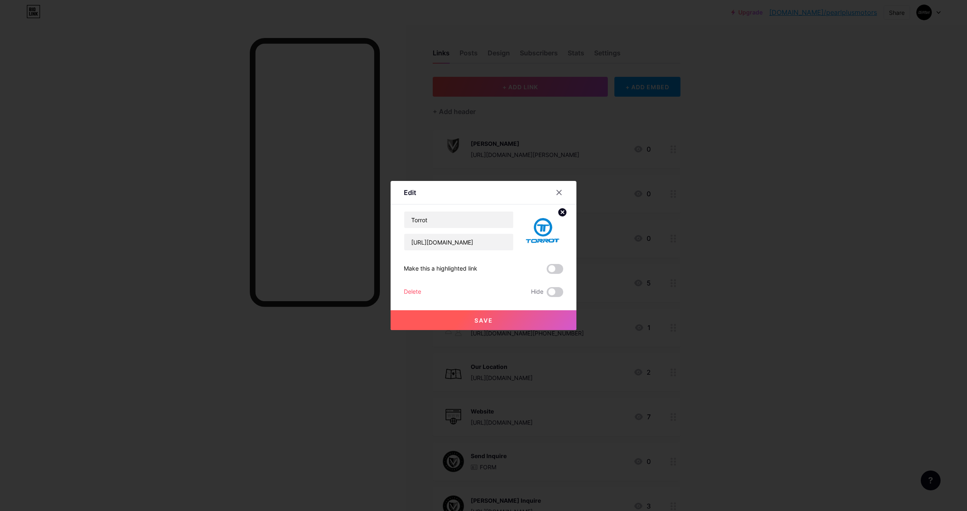
click at [482, 321] on span "Save" at bounding box center [484, 320] width 19 height 7
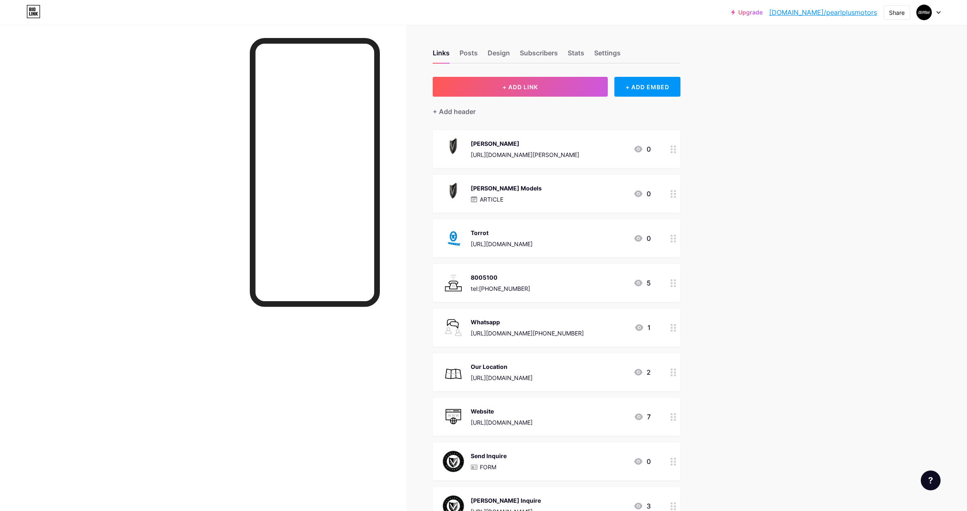
click at [821, 123] on div "Upgrade bio.link/pearlp... bio.link/pearlplusmotors Share Switch accounts Pearl…" at bounding box center [483, 370] width 967 height 740
click at [816, 102] on div "Upgrade bio.link/pearlp... bio.link/pearlplusmotors Share Switch accounts Pearl…" at bounding box center [483, 370] width 967 height 740
click at [859, 14] on link "[DOMAIN_NAME]/pearlplusmotors" at bounding box center [823, 12] width 108 height 10
click at [895, 12] on div "Share" at bounding box center [897, 12] width 16 height 9
click at [829, 42] on div "Copy link" at bounding box center [828, 43] width 31 height 10
